Goal: Task Accomplishment & Management: Manage account settings

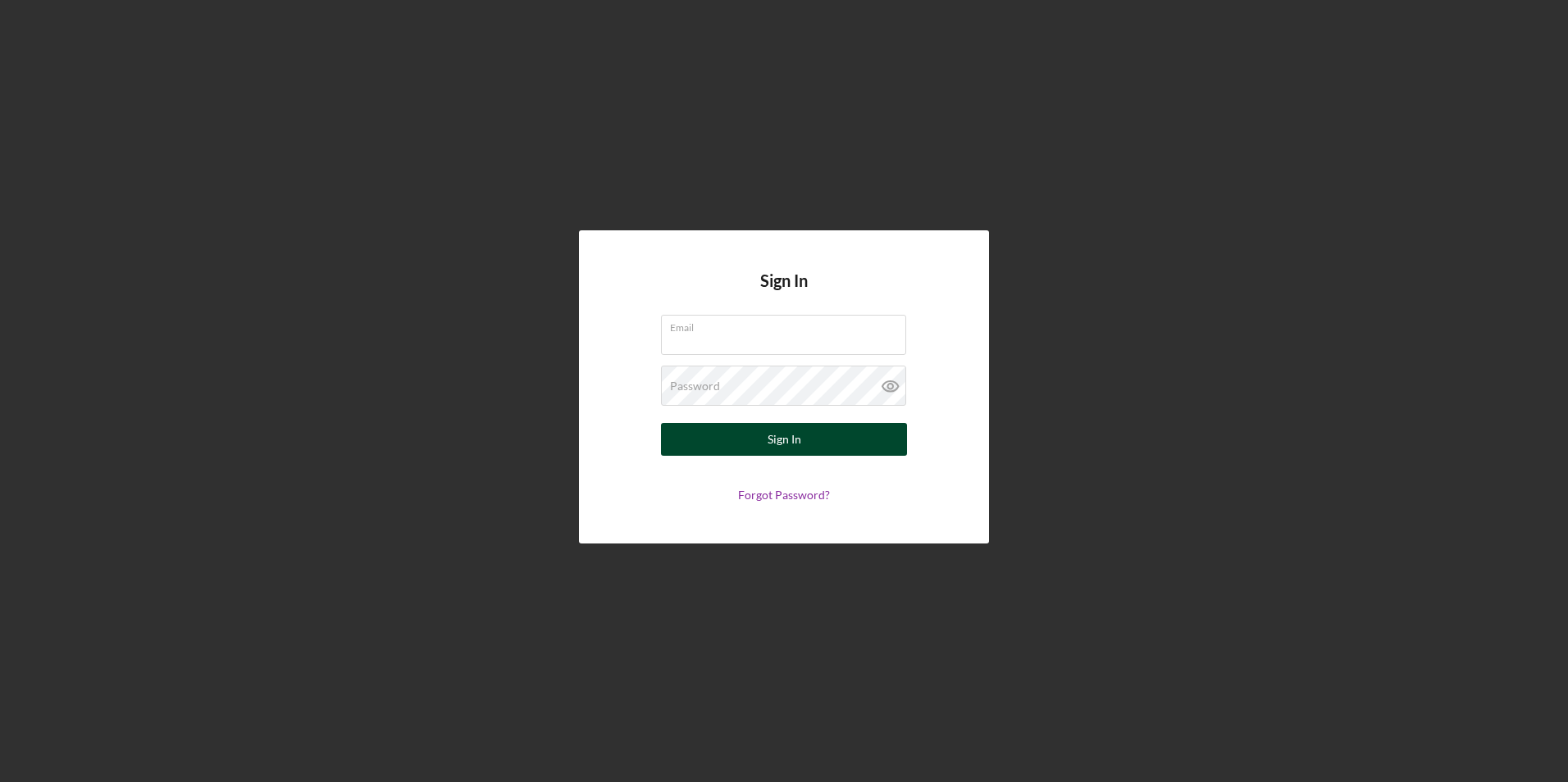
type input "[EMAIL_ADDRESS][DOMAIN_NAME]"
click at [797, 442] on div "Sign In" at bounding box center [784, 439] width 33 height 33
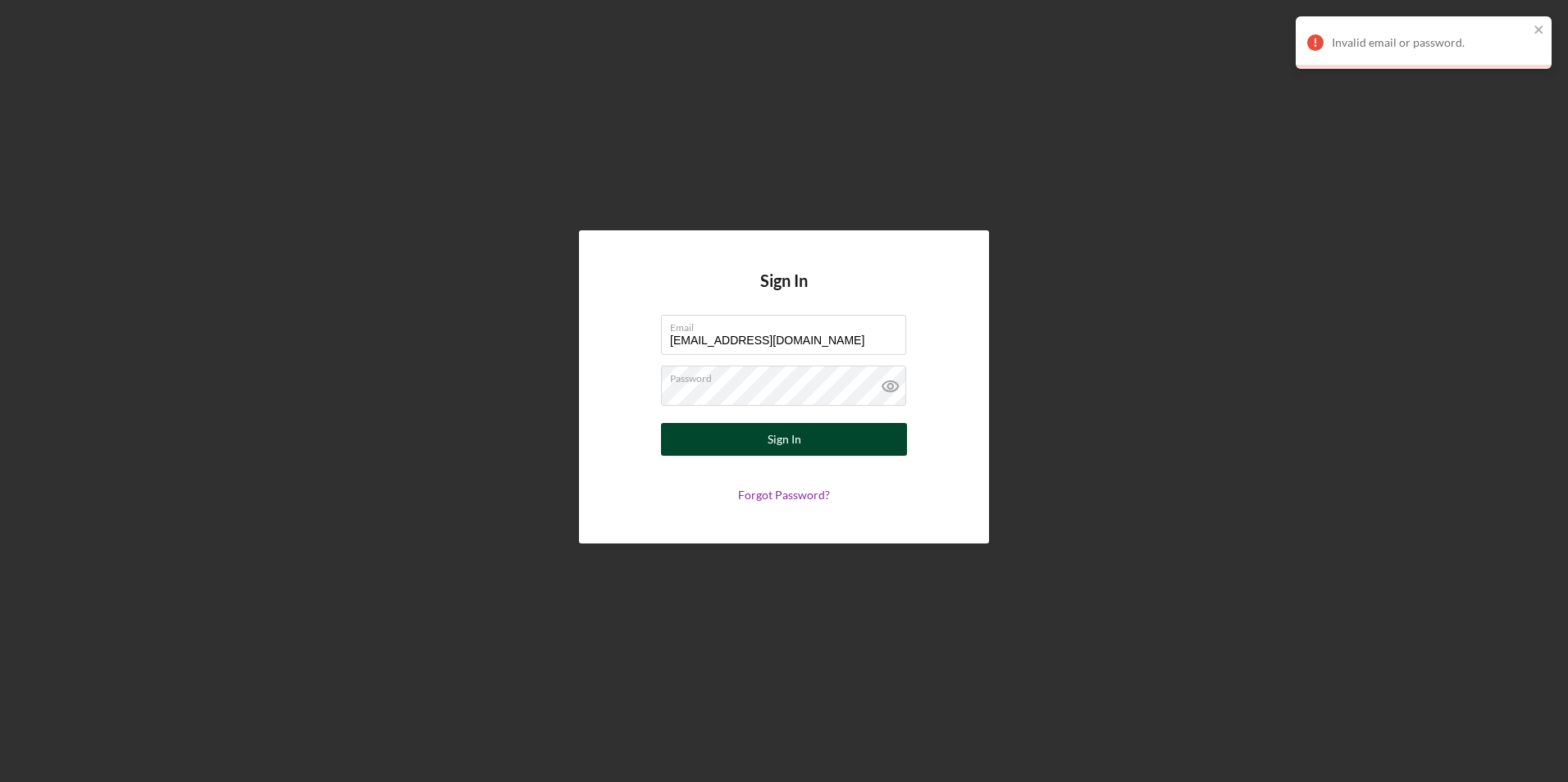
click at [787, 439] on div "Sign In" at bounding box center [784, 439] width 33 height 33
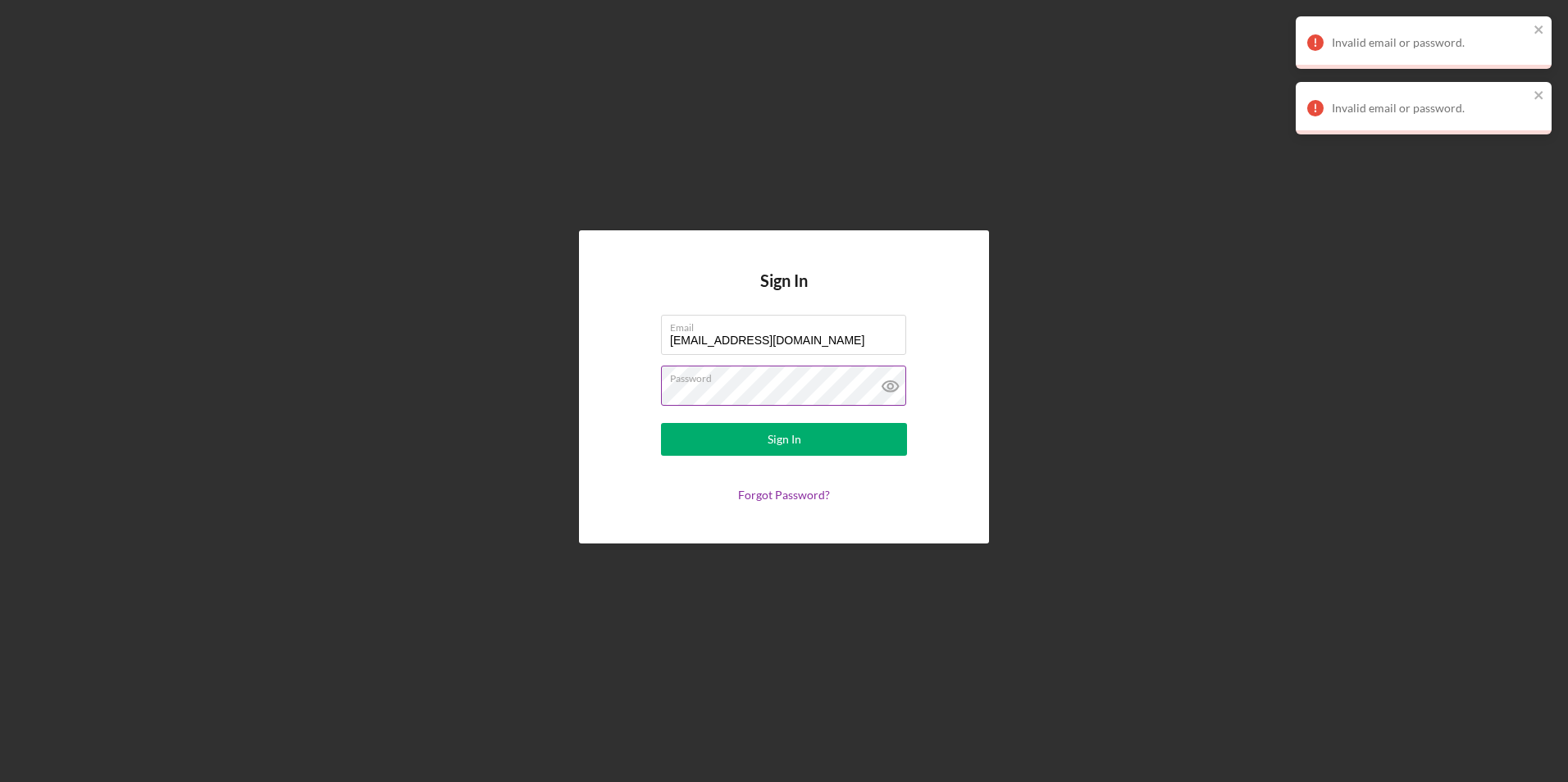
click at [893, 385] on icon at bounding box center [890, 386] width 41 height 41
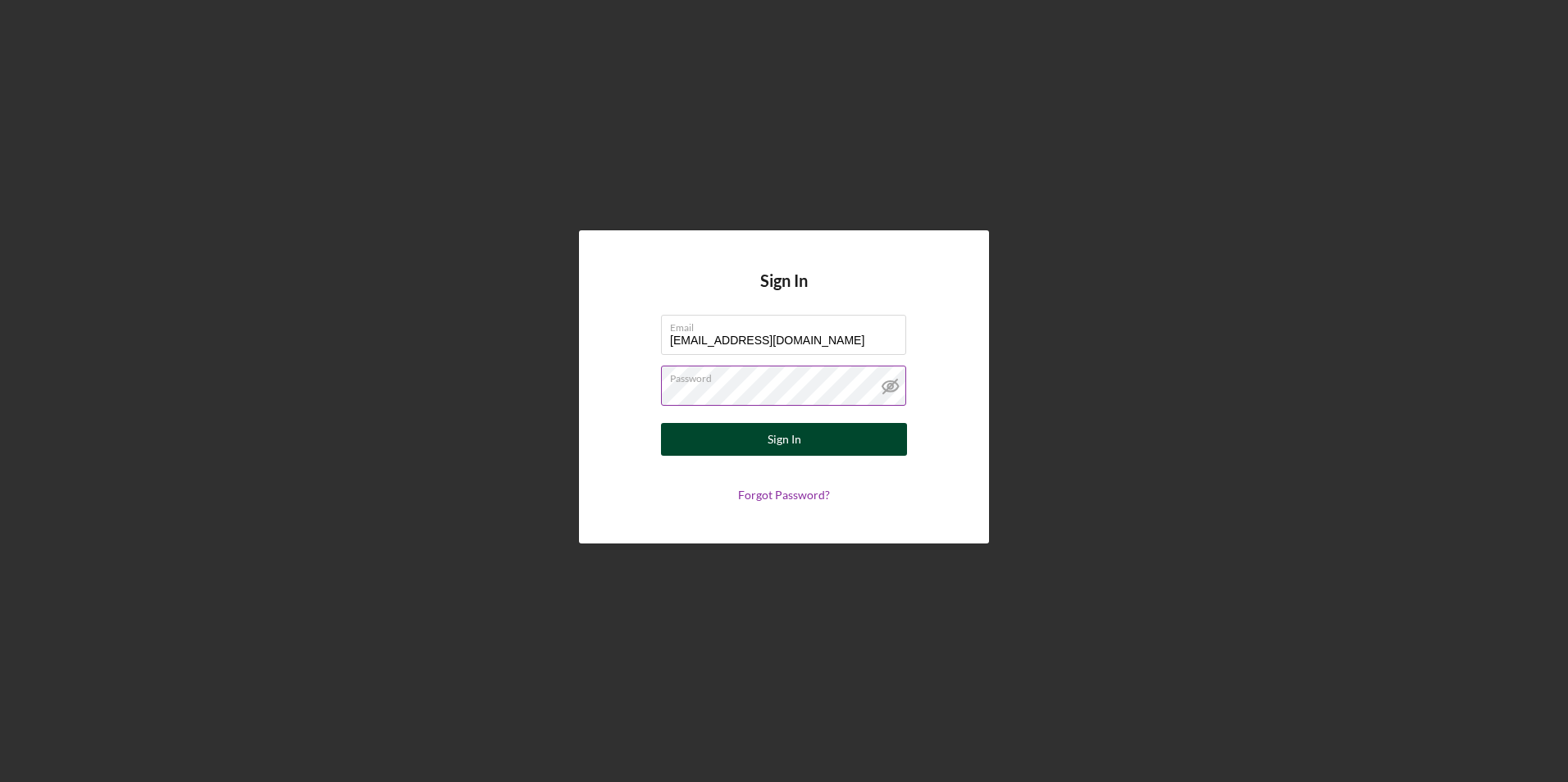
click at [788, 436] on div "Sign In" at bounding box center [784, 439] width 33 height 33
